Goal: Complete application form

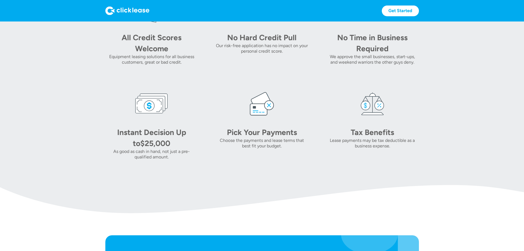
scroll to position [138, 0]
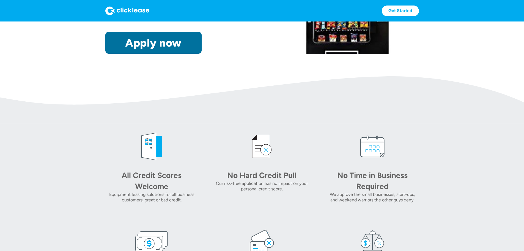
click at [136, 54] on link "Apply now" at bounding box center [153, 43] width 96 height 22
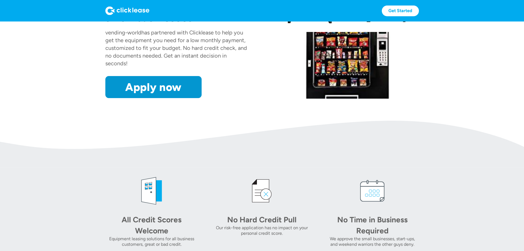
scroll to position [28, 0]
